Goal: Task Accomplishment & Management: Manage account settings

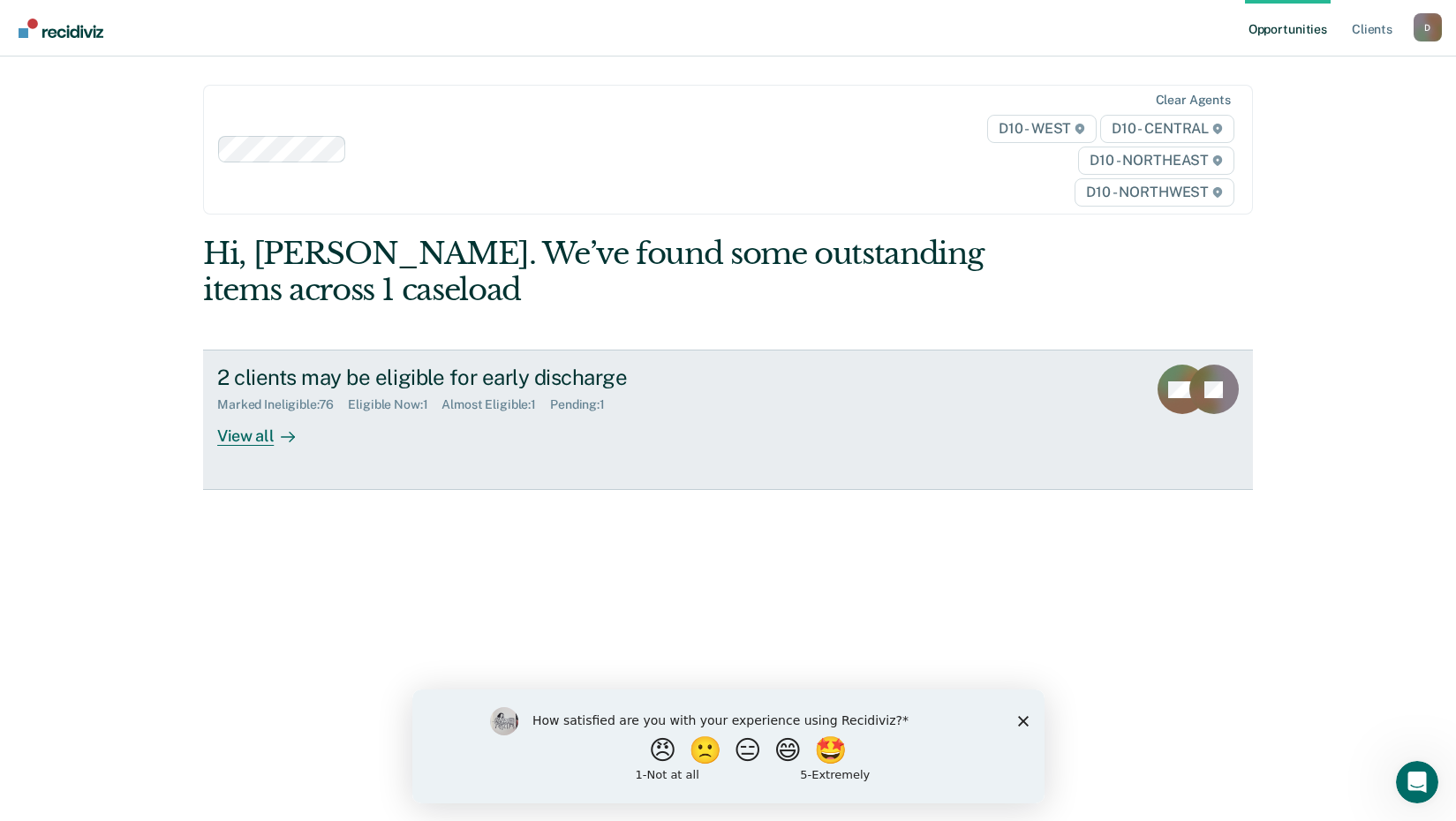
click at [257, 426] on div "View all" at bounding box center [267, 429] width 99 height 34
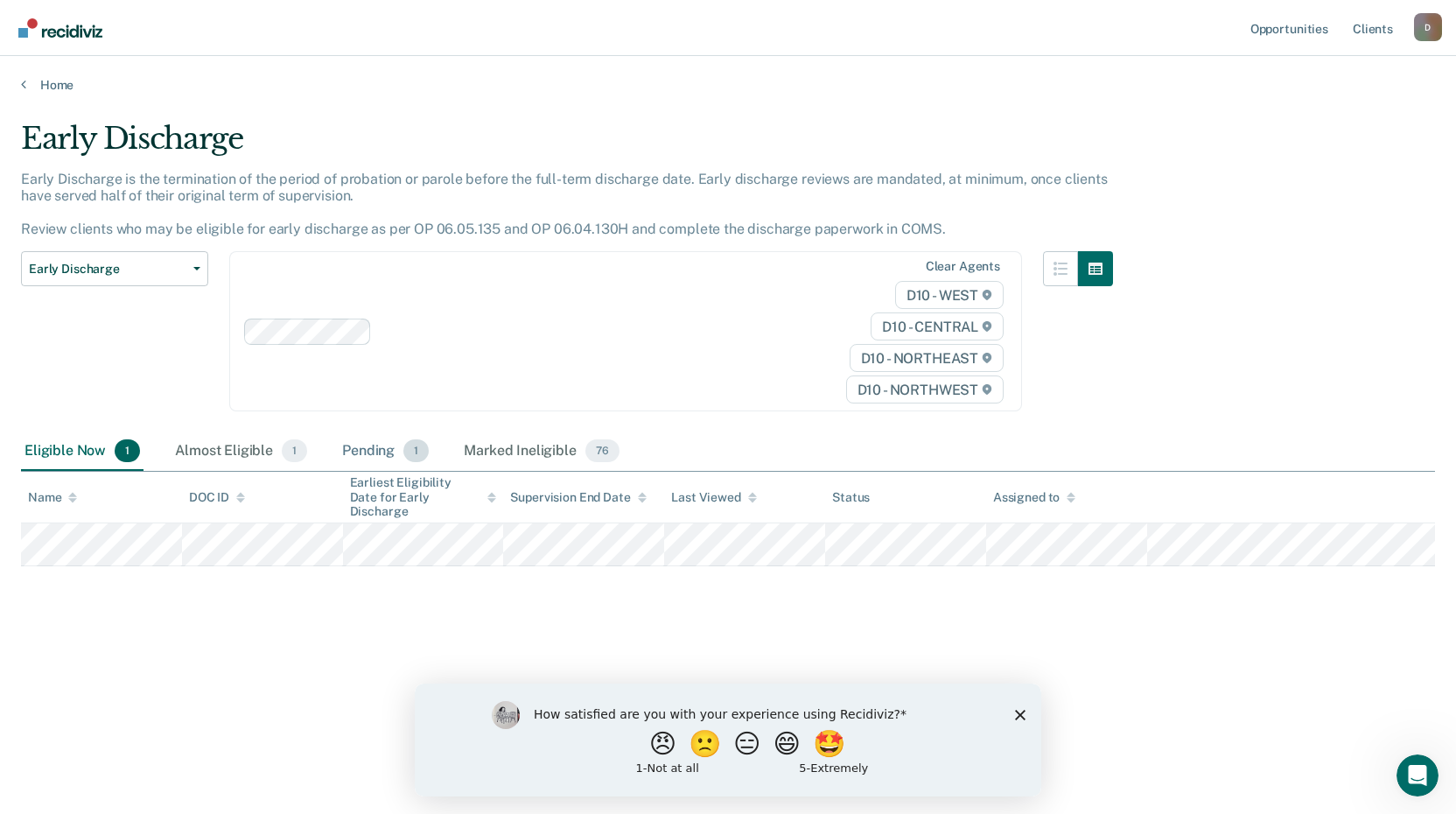
click at [364, 451] on div "Pending 1" at bounding box center [385, 451] width 94 height 38
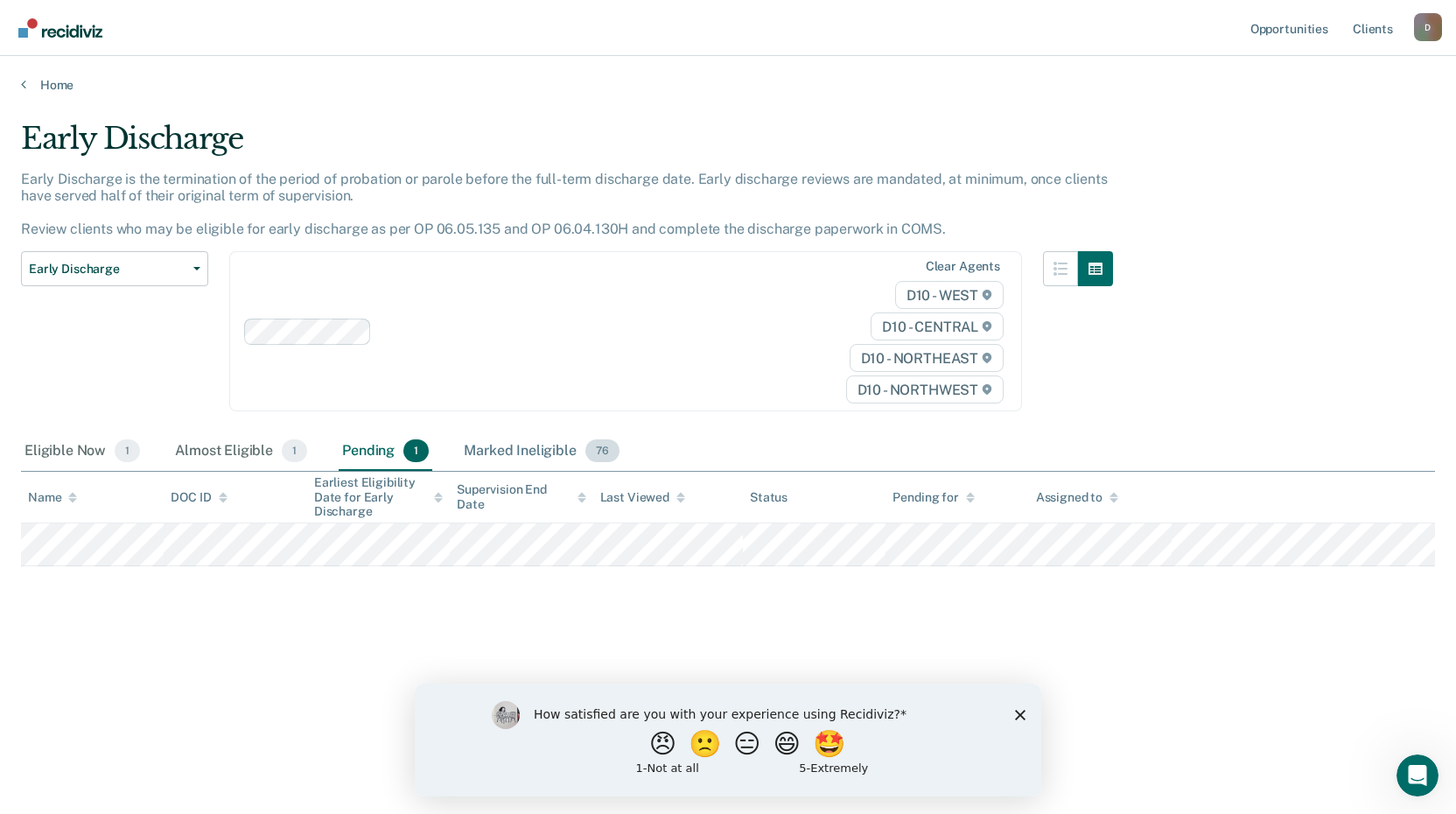
click at [516, 447] on div "Marked Ineligible 76" at bounding box center [541, 451] width 162 height 38
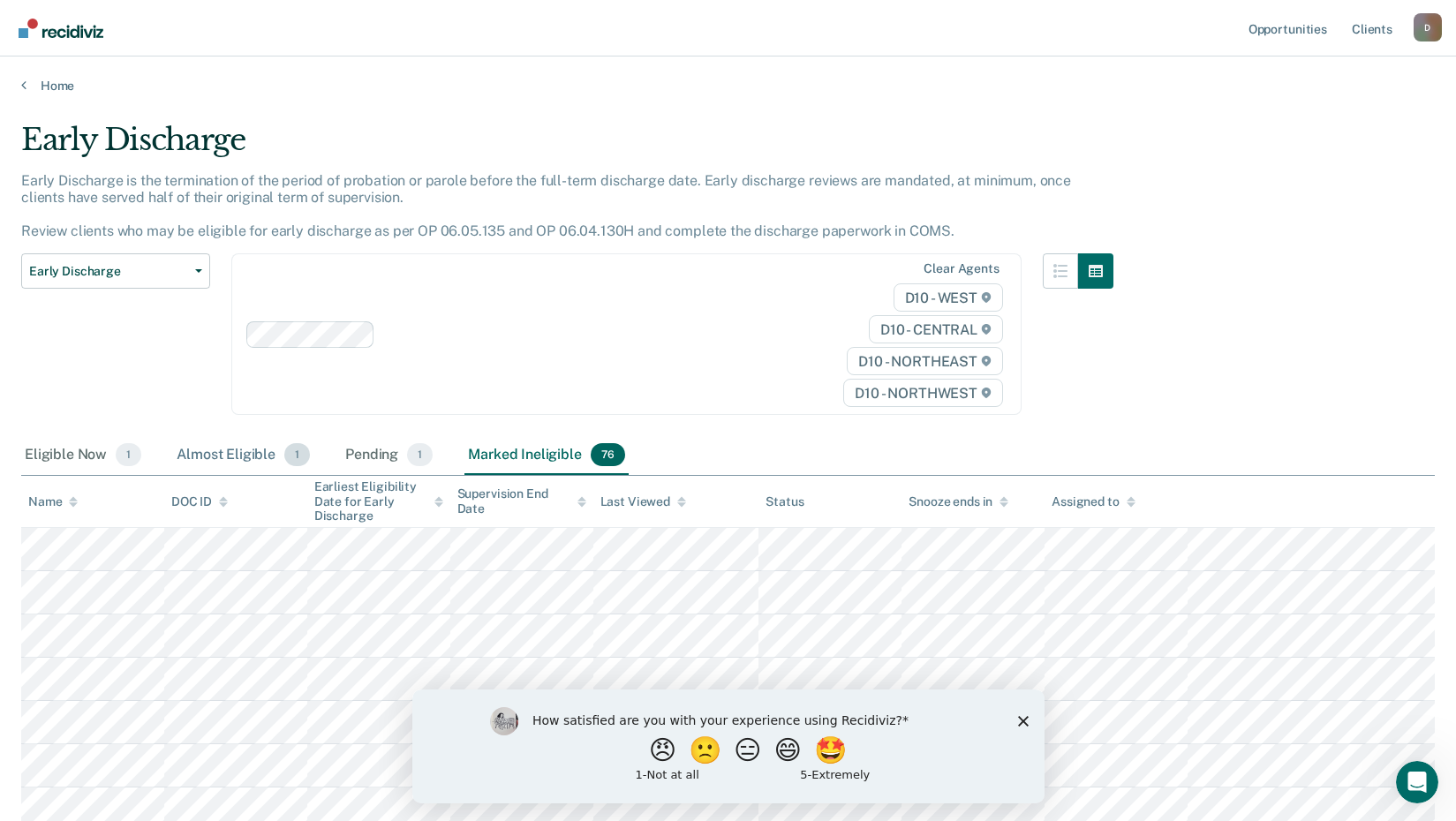
click at [232, 454] on div "Almost Eligible 1" at bounding box center [243, 455] width 140 height 39
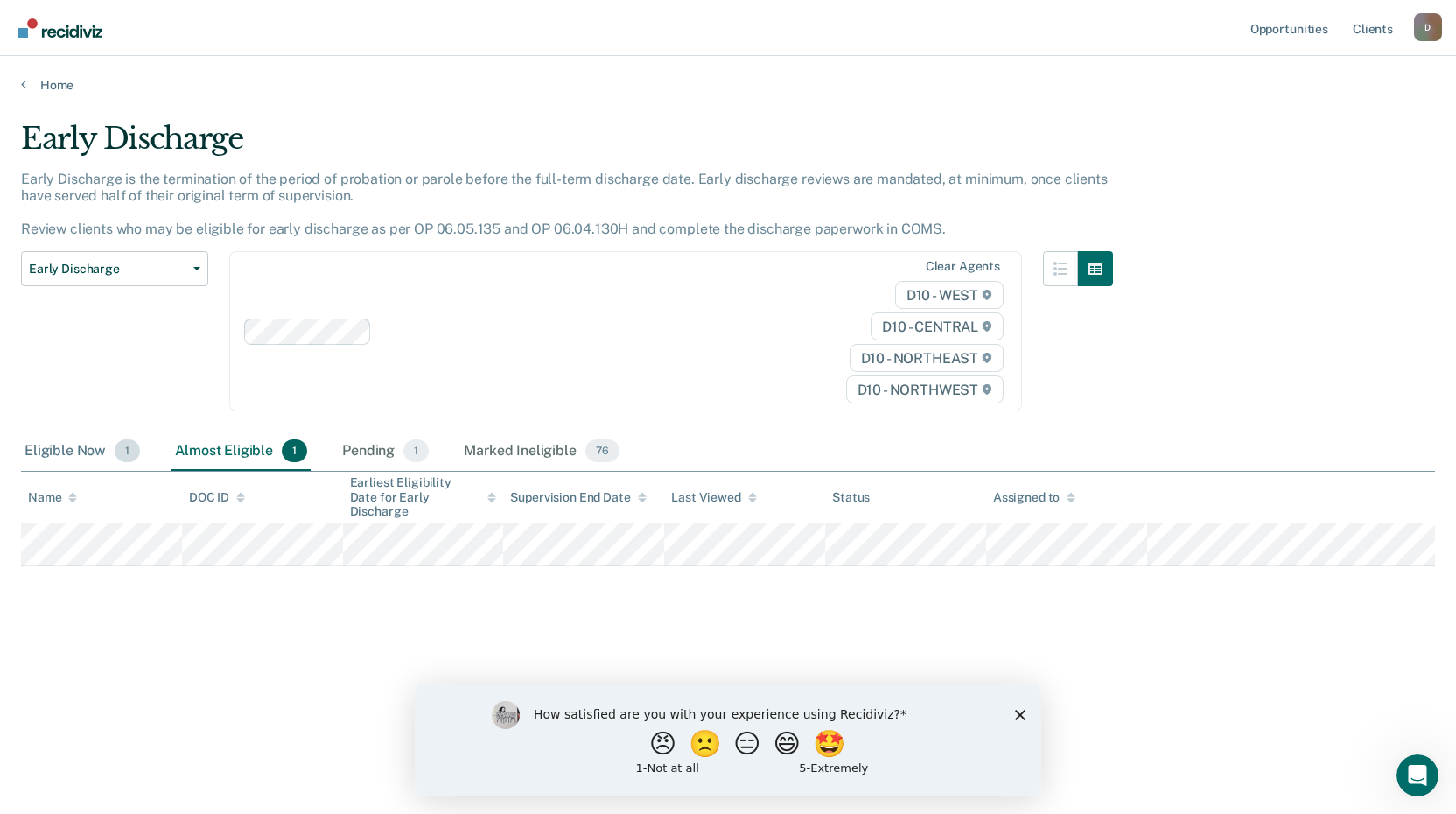
click at [64, 449] on div "Eligible Now 1" at bounding box center [82, 451] width 122 height 38
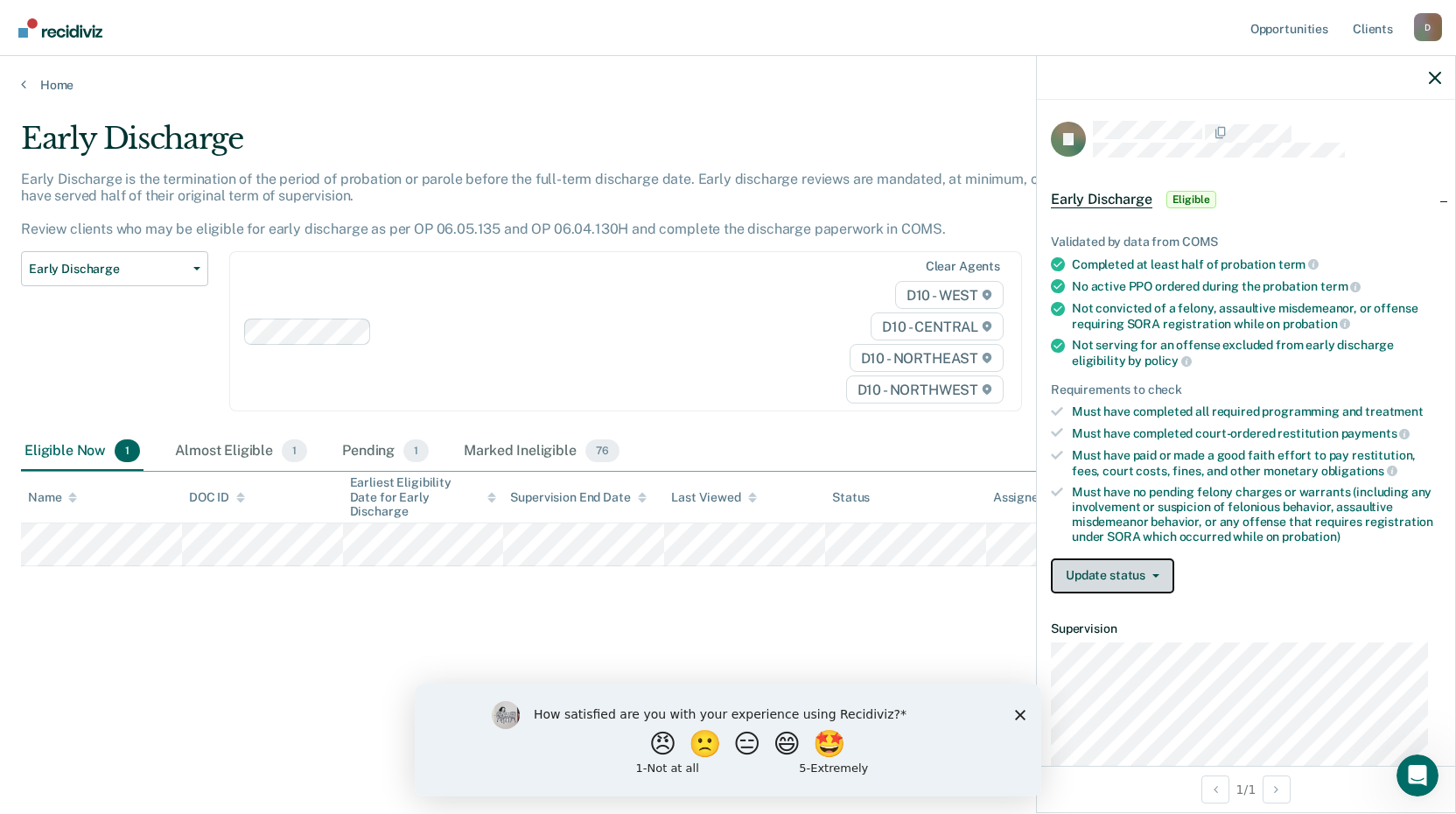
click at [1163, 577] on button "Update status" at bounding box center [1112, 575] width 123 height 35
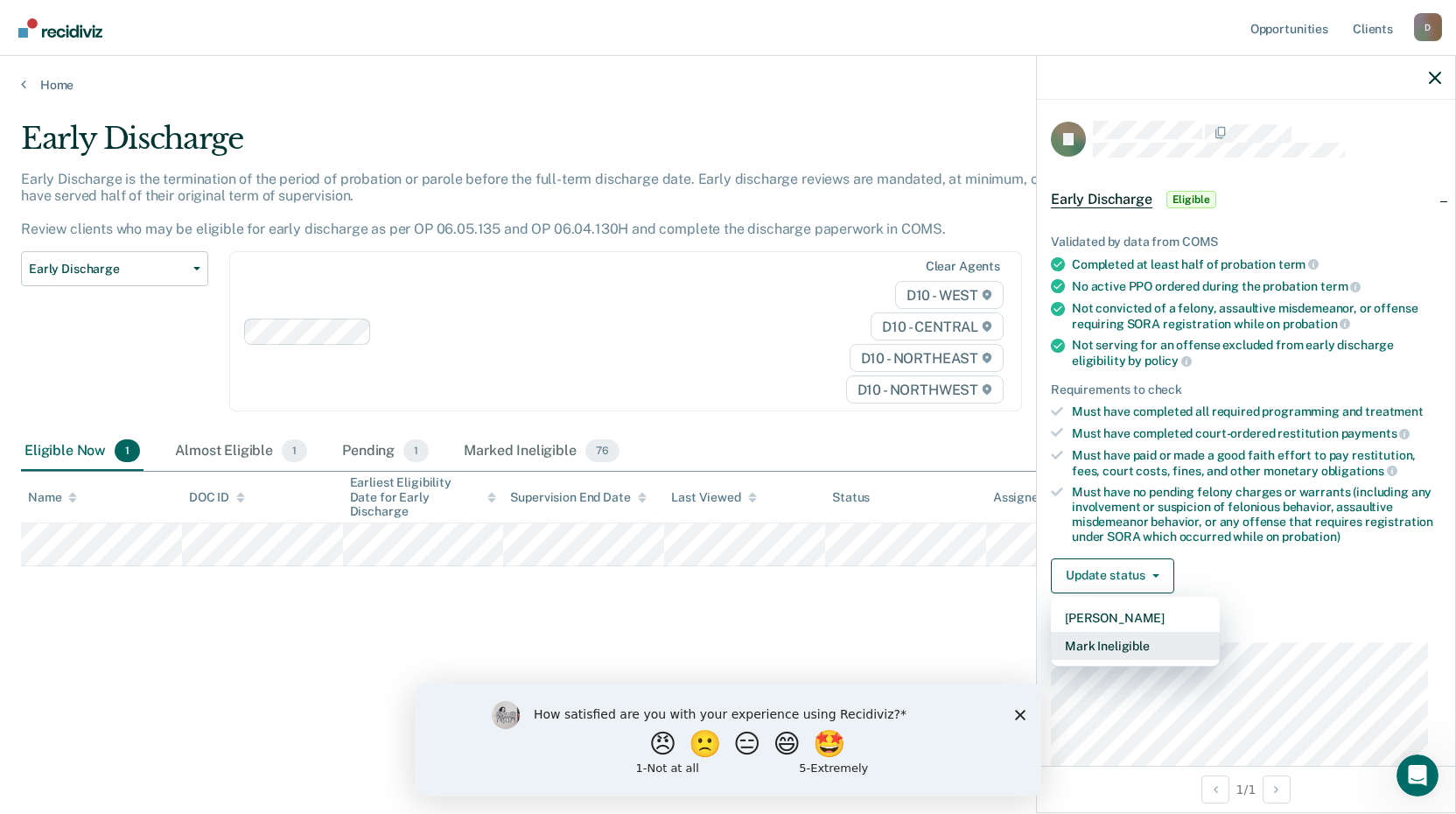
click at [1128, 646] on button "Mark Ineligible" at bounding box center [1135, 645] width 169 height 28
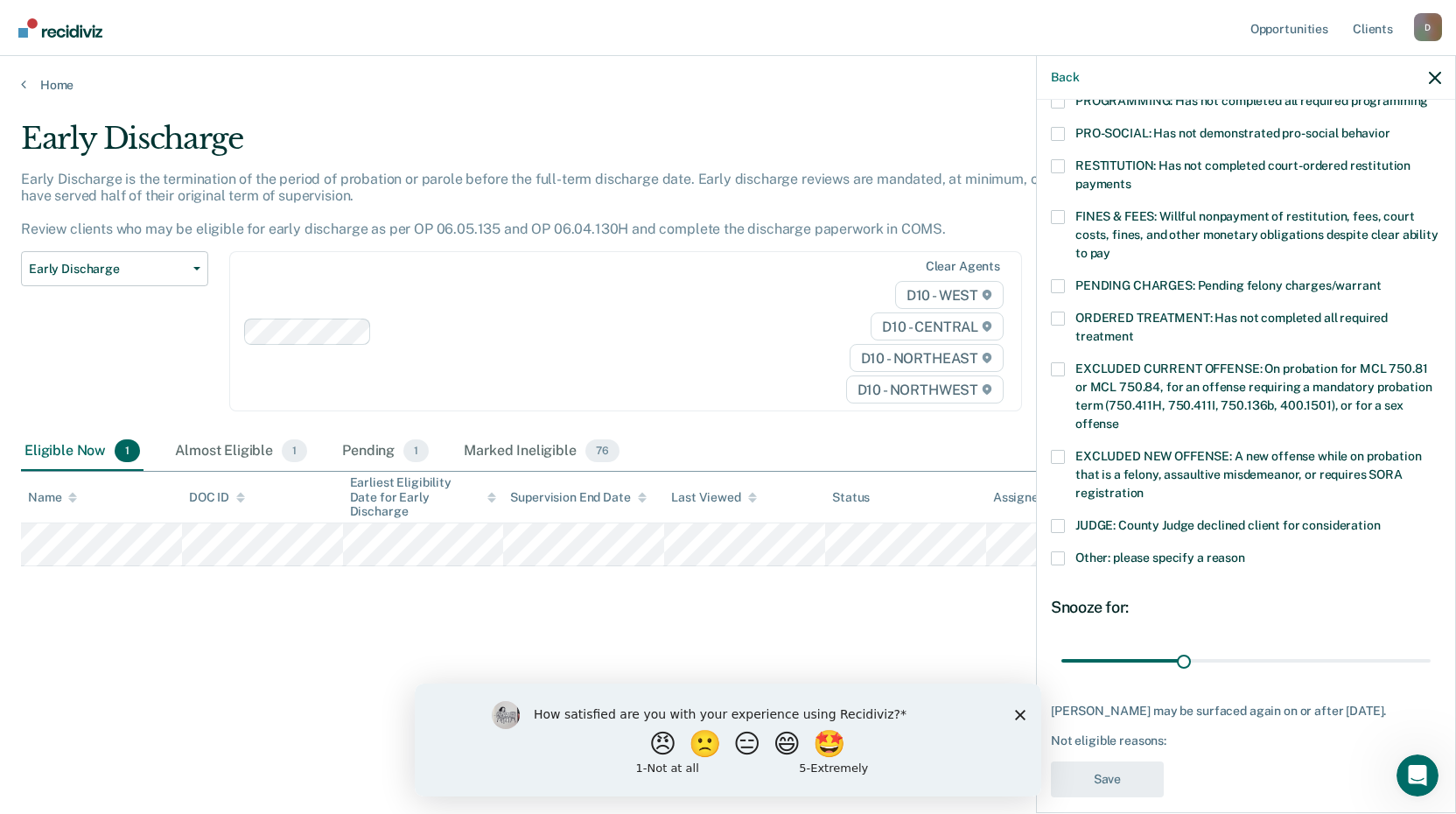
scroll to position [424, 0]
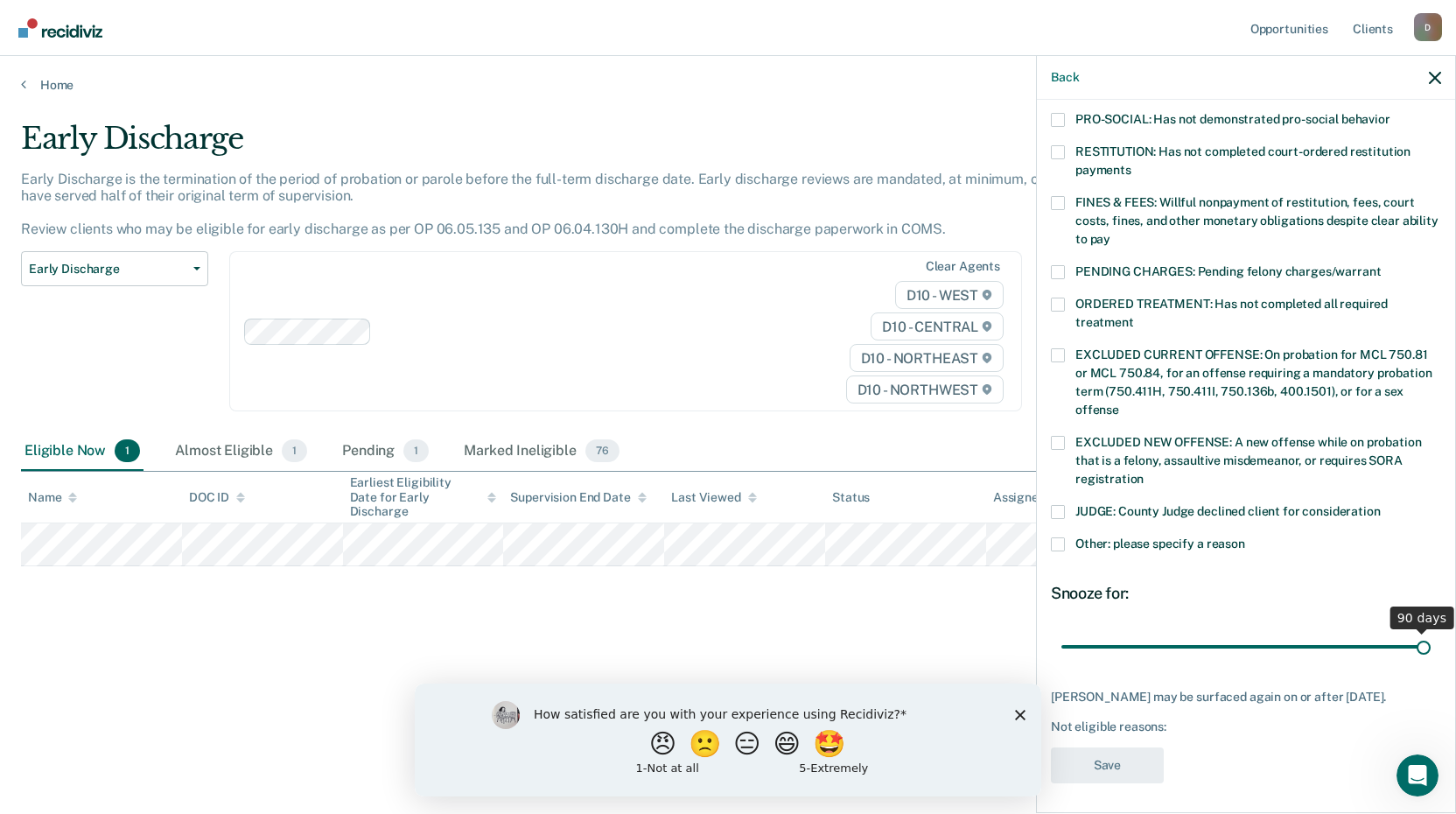
drag, startPoint x: 1186, startPoint y: 621, endPoint x: 1462, endPoint y: 621, distance: 276.0
type input "90"
click at [1431, 631] on input "range" at bounding box center [1246, 646] width 370 height 30
click at [1066, 537] on label "Other: please specify a reason" at bounding box center [1245, 546] width 390 height 19
click at [1245, 537] on input "Other: please specify a reason" at bounding box center [1245, 537] width 0 height 0
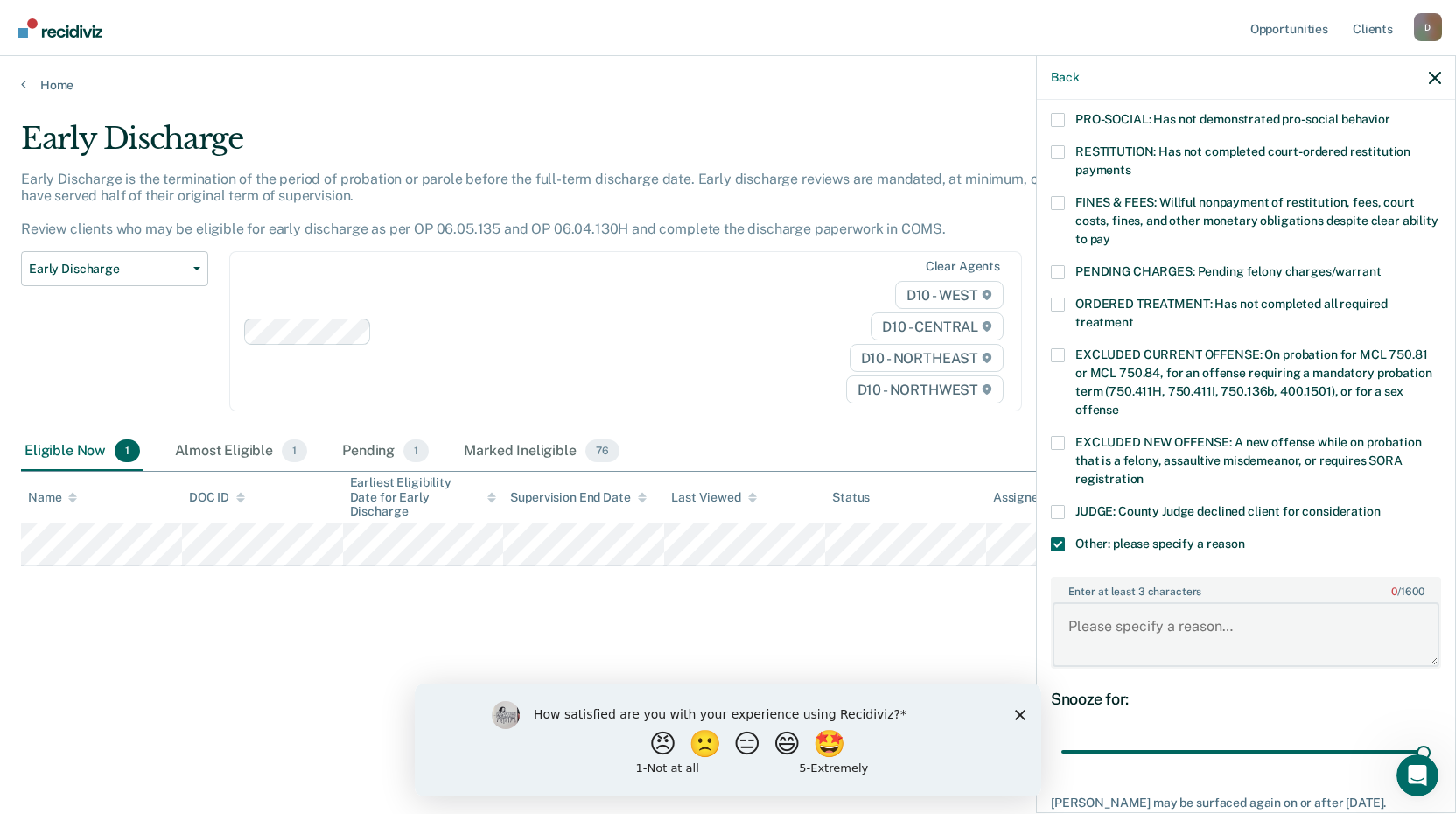
click at [1111, 611] on textarea "Enter at least 3 characters 0 / 1600" at bounding box center [1245, 634] width 387 height 65
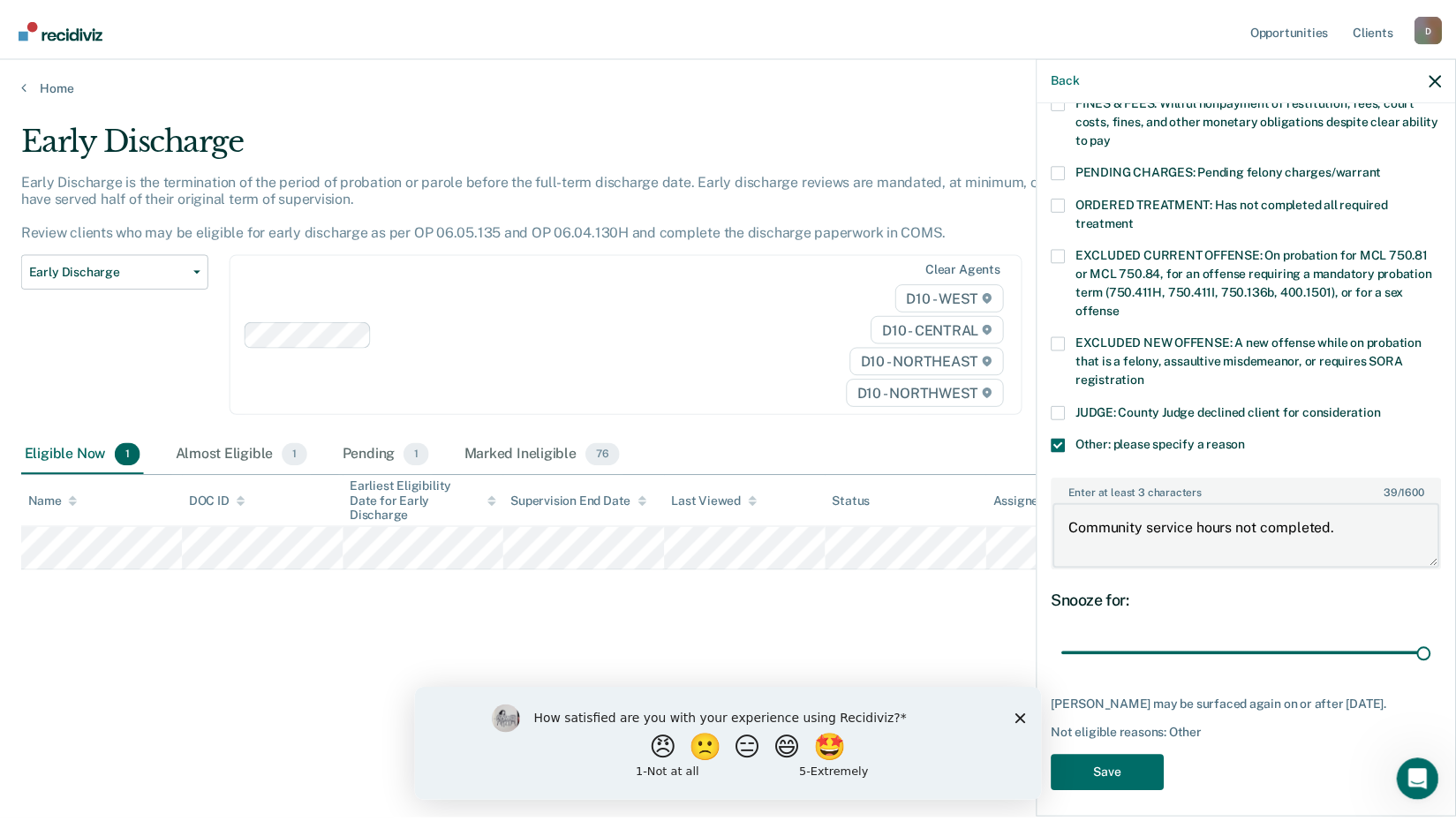
scroll to position [535, 0]
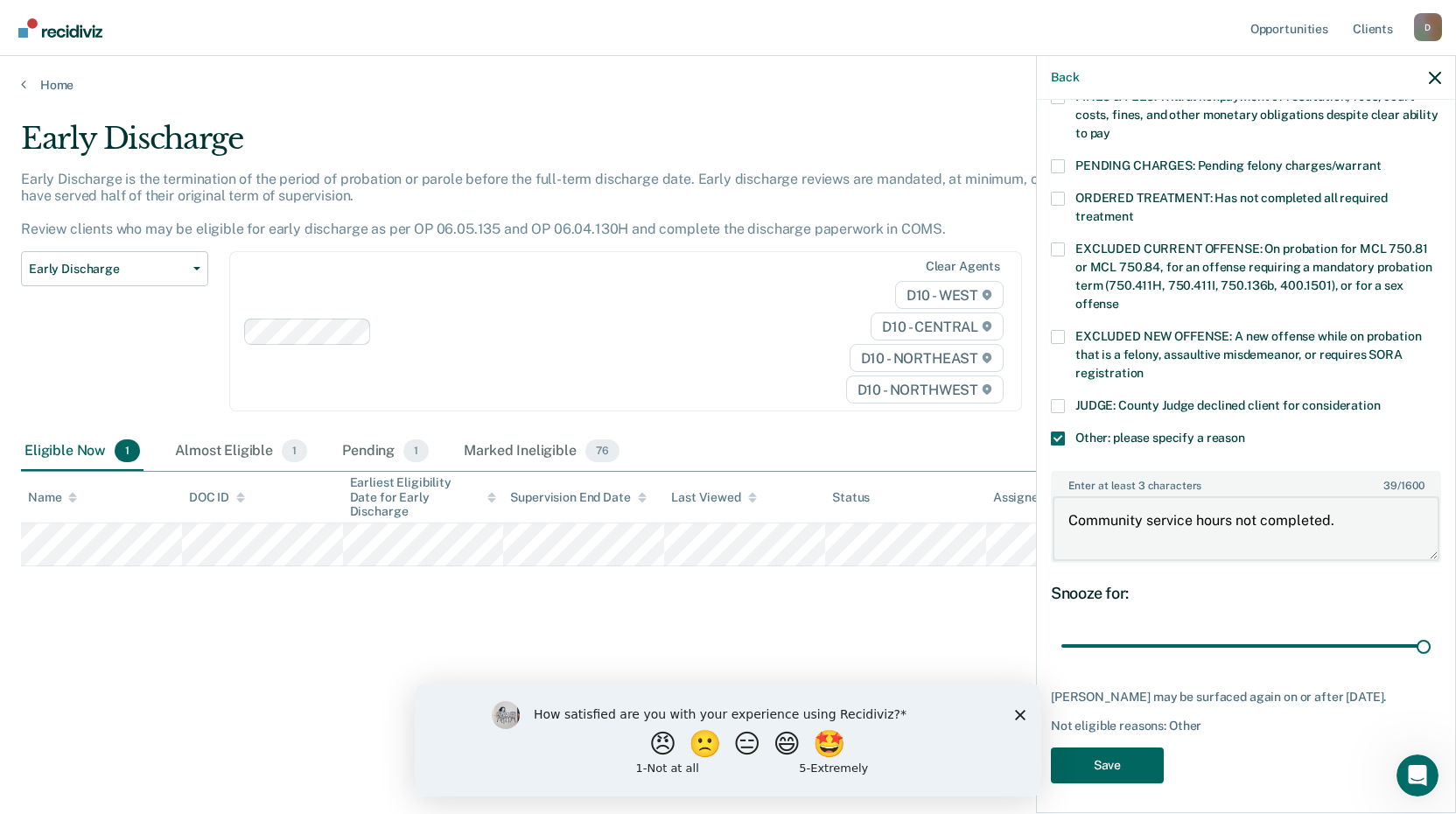
type textarea "Community service hours not completed."
click at [1119, 752] on button "Save" at bounding box center [1107, 765] width 112 height 36
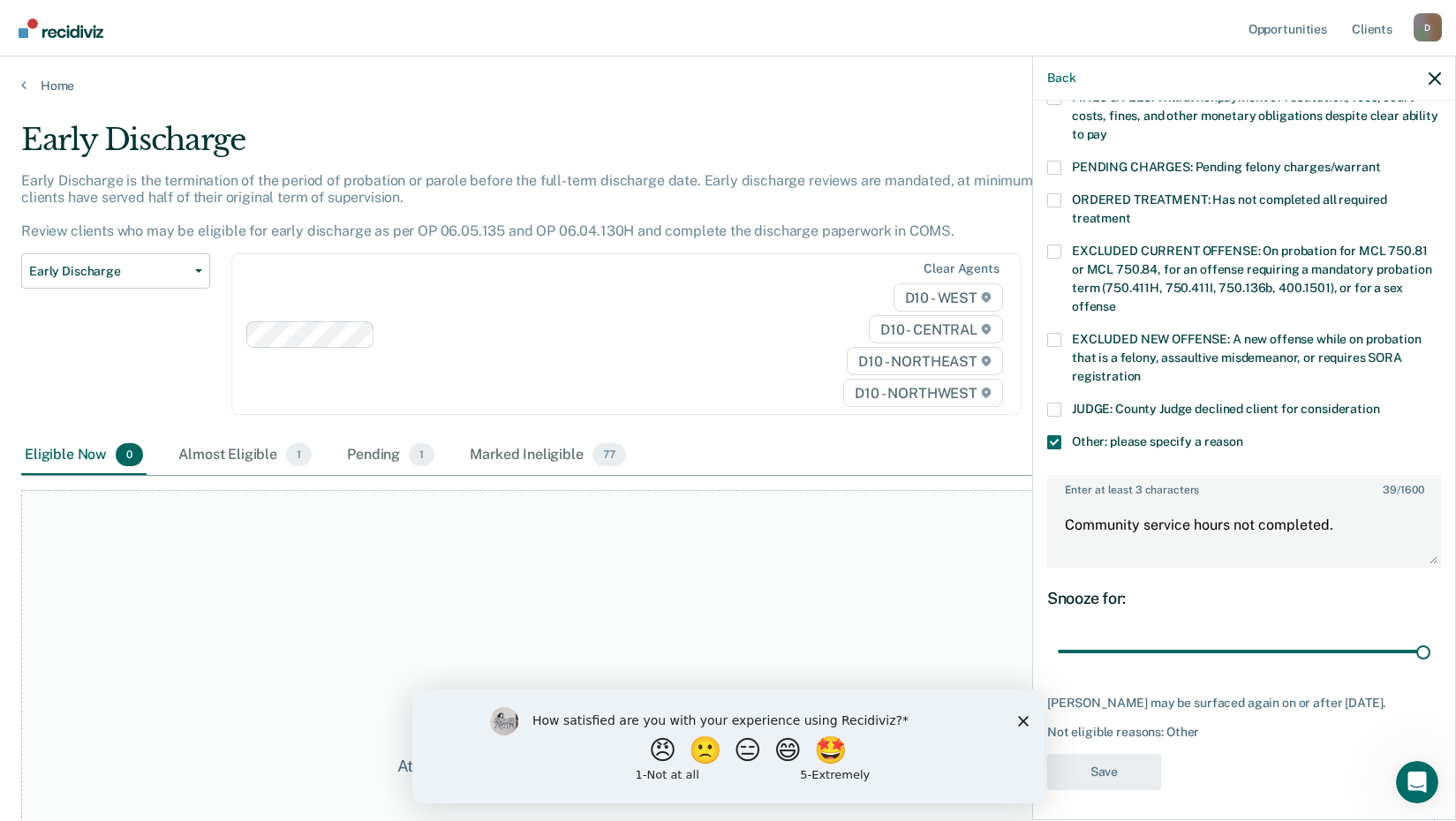
scroll to position [391, 0]
